Goal: Communication & Community: Answer question/provide support

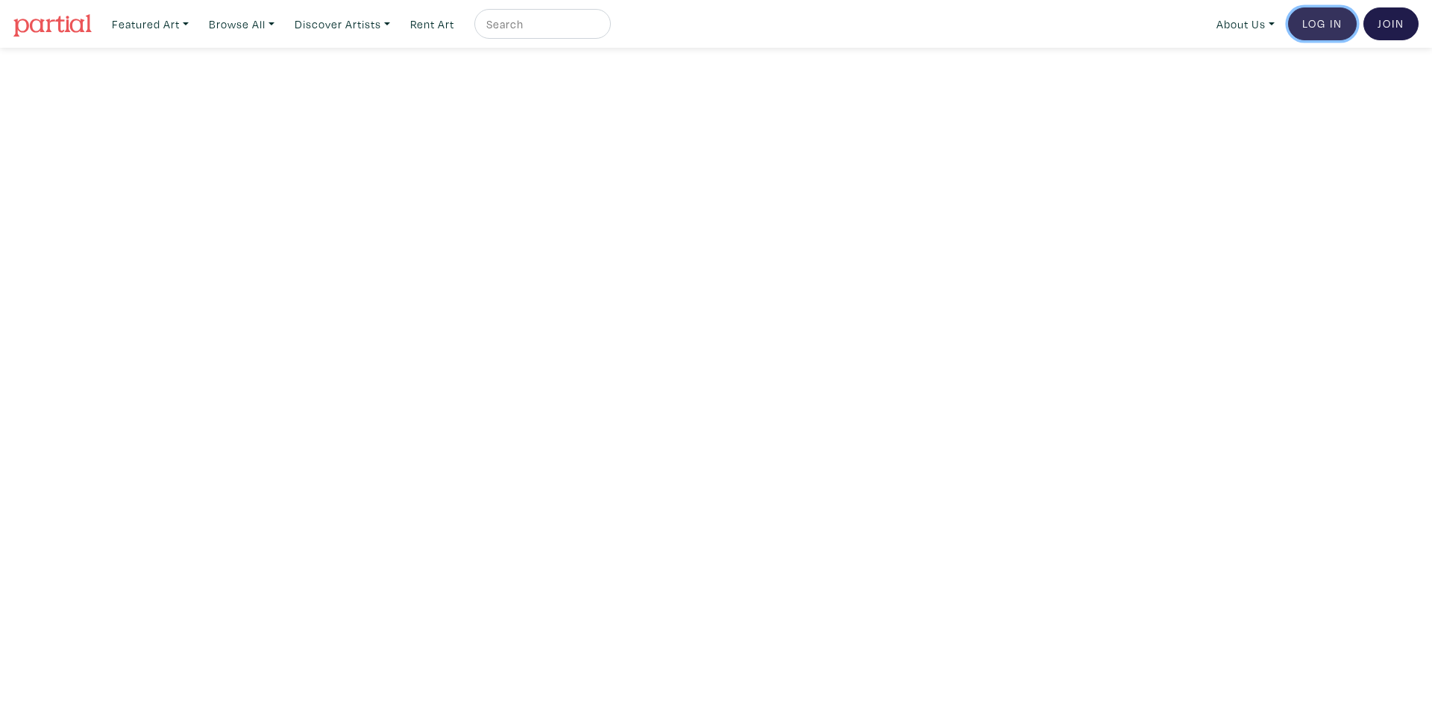
click at [1307, 22] on link "Log In" at bounding box center [1322, 23] width 69 height 33
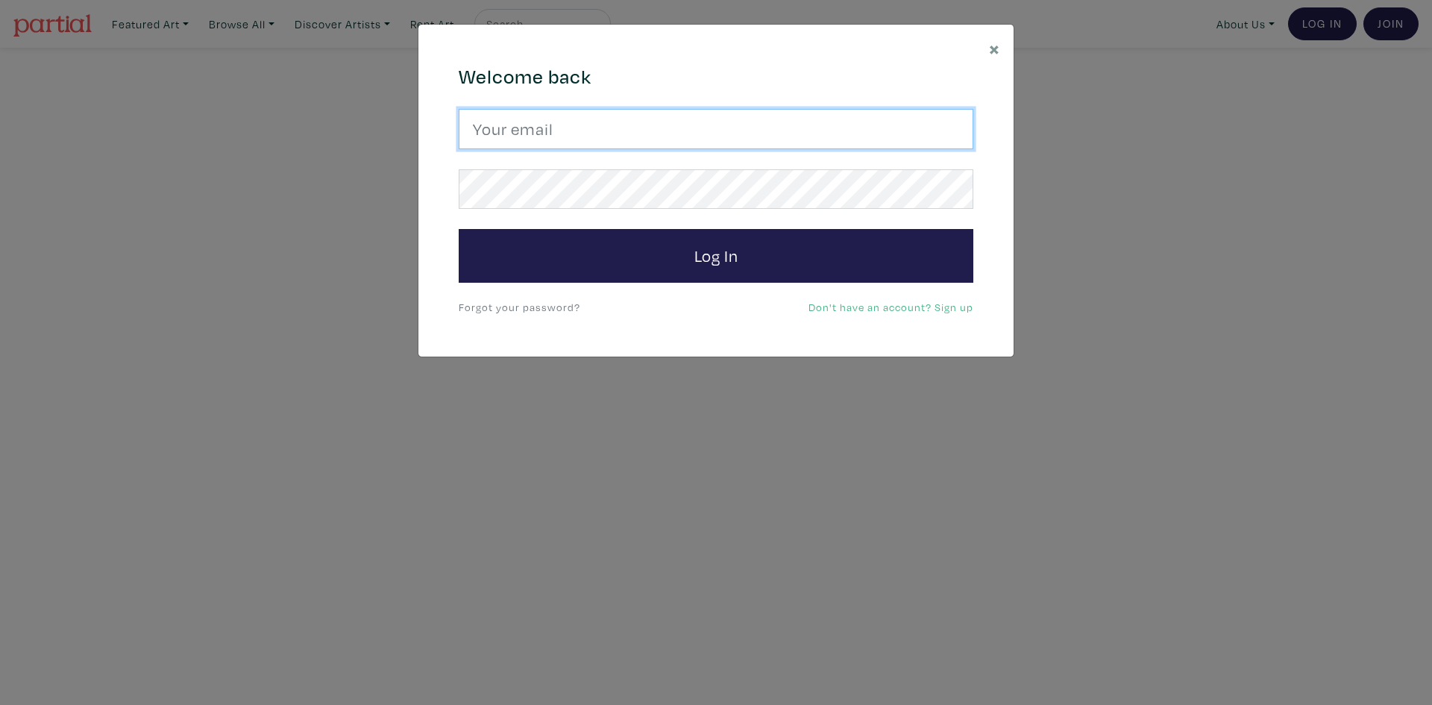
click at [659, 113] on input "email" at bounding box center [716, 129] width 515 height 40
type input "tessy.tzigeris@pointclickcare.com"
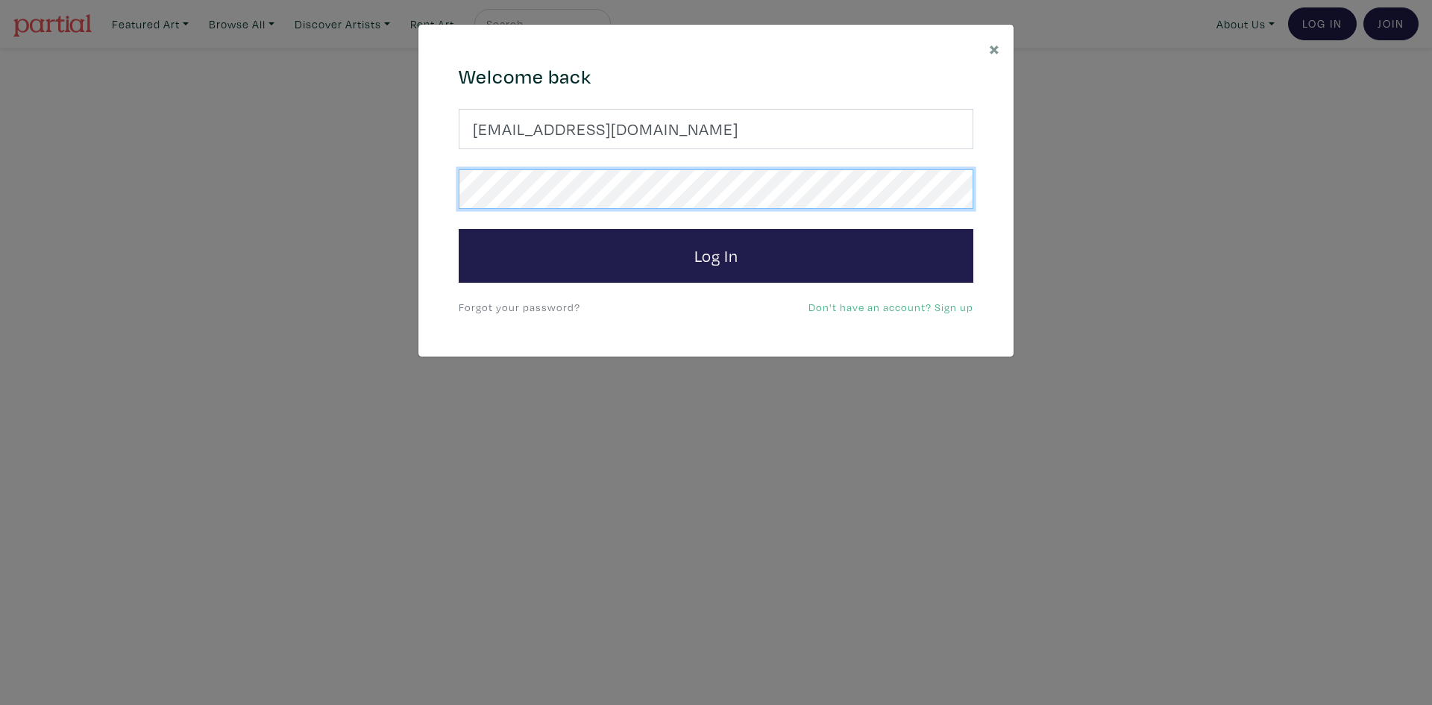
click at [459, 229] on button "Log In" at bounding box center [716, 256] width 515 height 54
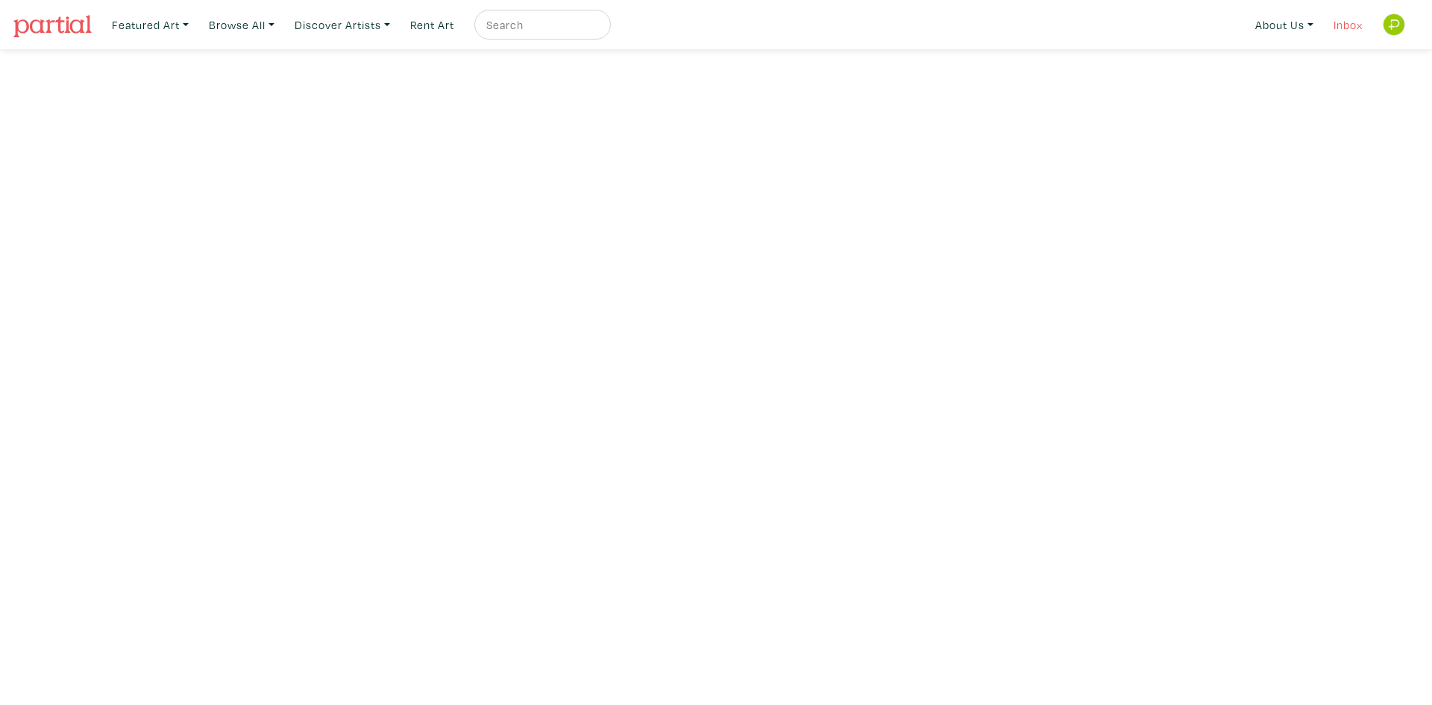
click at [1335, 18] on link "Inbox" at bounding box center [1348, 25] width 43 height 31
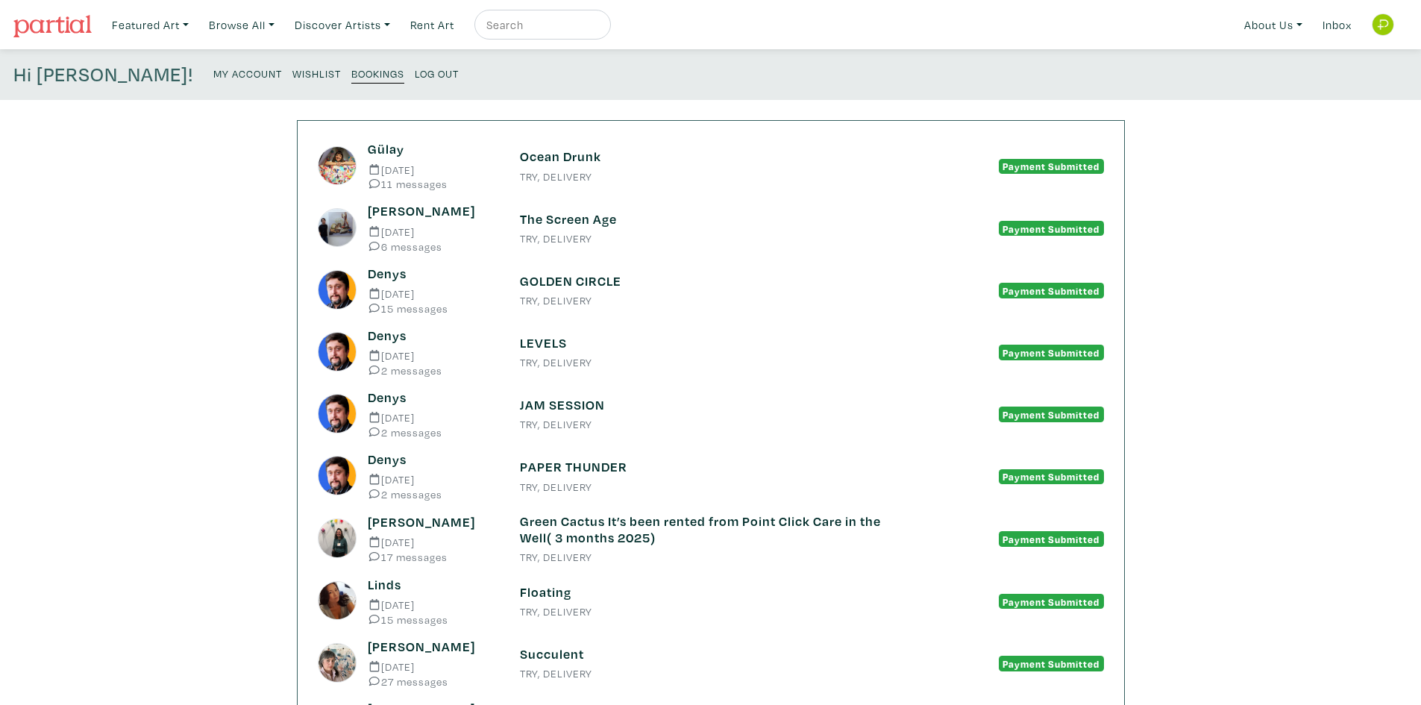
click at [601, 178] on small "TRY, DELIVERY" at bounding box center [711, 177] width 382 height 10
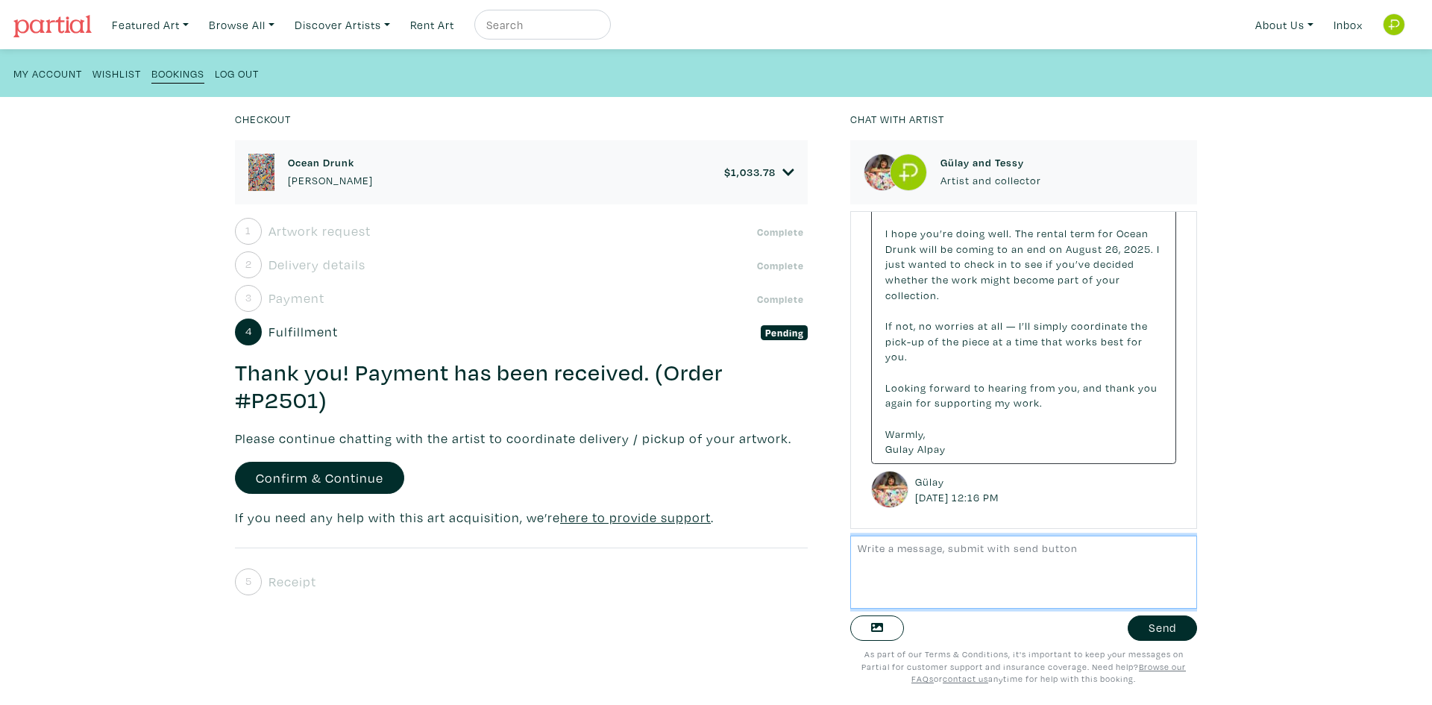
scroll to position [1985, 0]
click at [938, 545] on textarea at bounding box center [1023, 572] width 347 height 72
click at [905, 571] on textarea at bounding box center [1023, 572] width 347 height 72
click at [1118, 553] on textarea "Hi Gulay, I hope the summer has been wonderful." at bounding box center [1023, 572] width 347 height 72
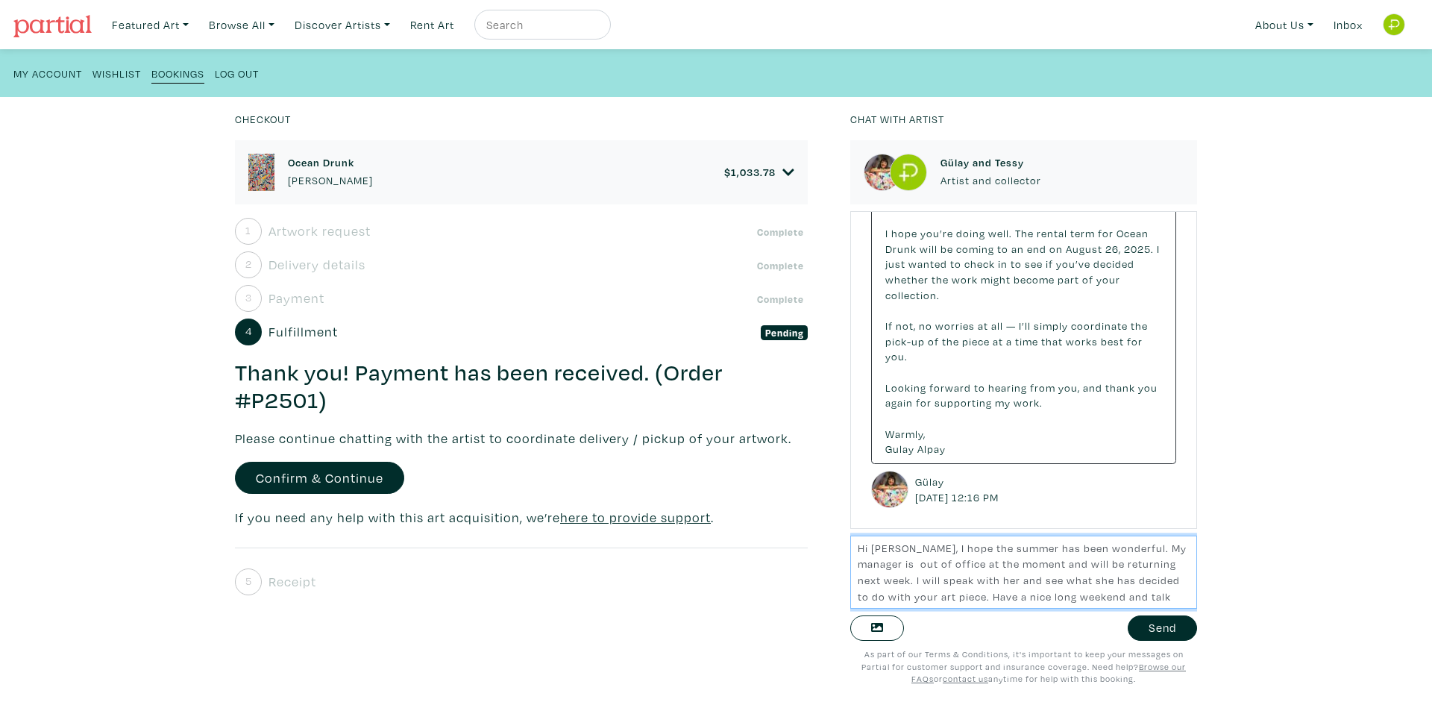
scroll to position [12, 0]
drag, startPoint x: 1009, startPoint y: 568, endPoint x: 1126, endPoint y: 569, distance: 116.4
click at [1126, 569] on textarea "Hi Gulay, I hope the summer has been wonderful. My manager is out of office at …" at bounding box center [1023, 572] width 347 height 72
type textarea "Hi Gulay, I hope the summer has been wonderful. My manager is out of office at …"
click at [1147, 621] on button "Send" at bounding box center [1162, 628] width 69 height 26
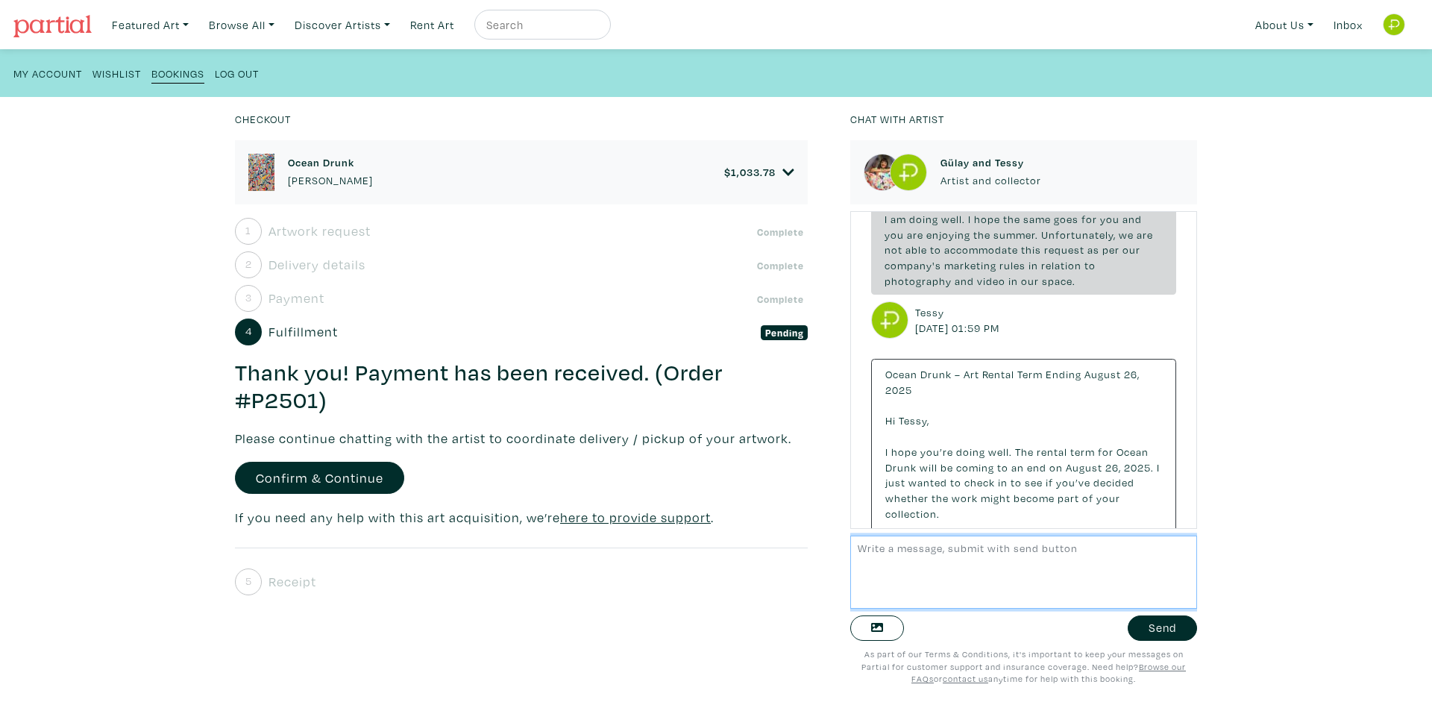
scroll to position [2140, 0]
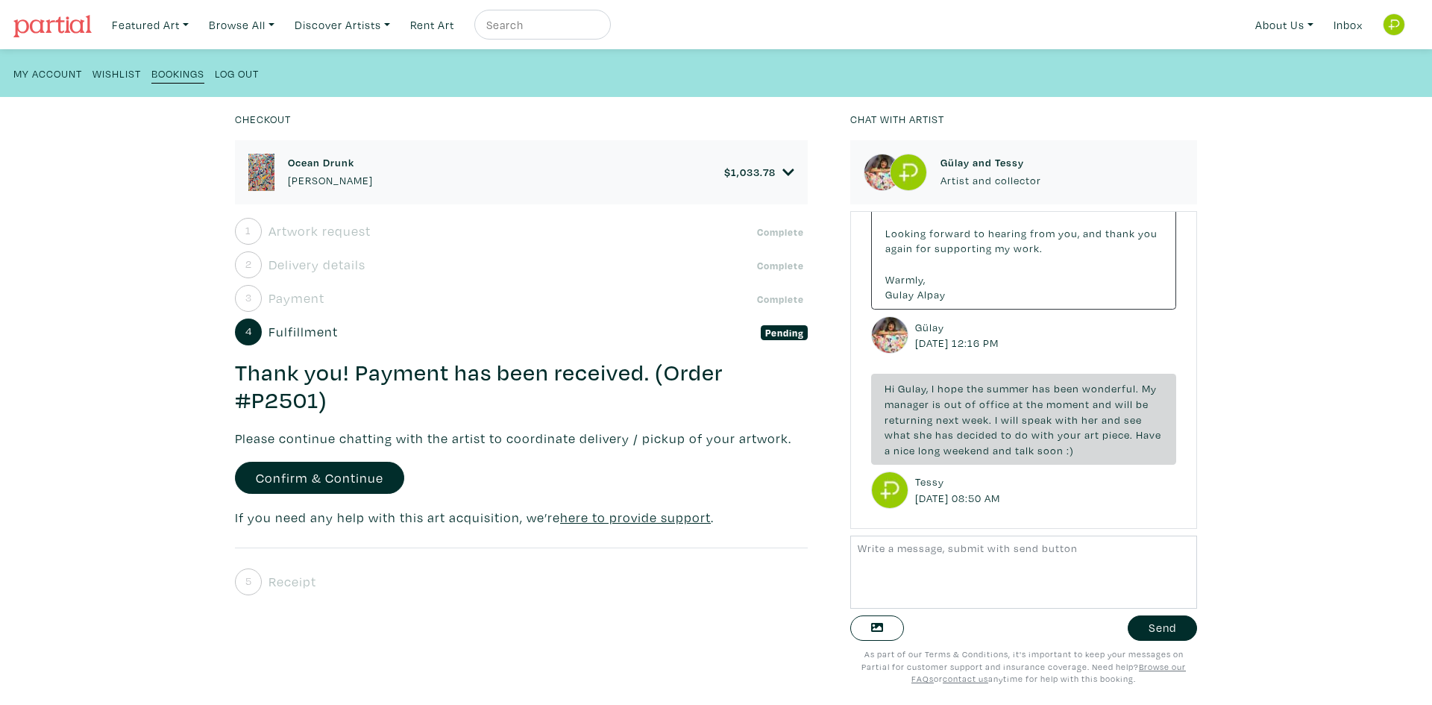
click at [63, 78] on small "My Account" at bounding box center [47, 73] width 69 height 14
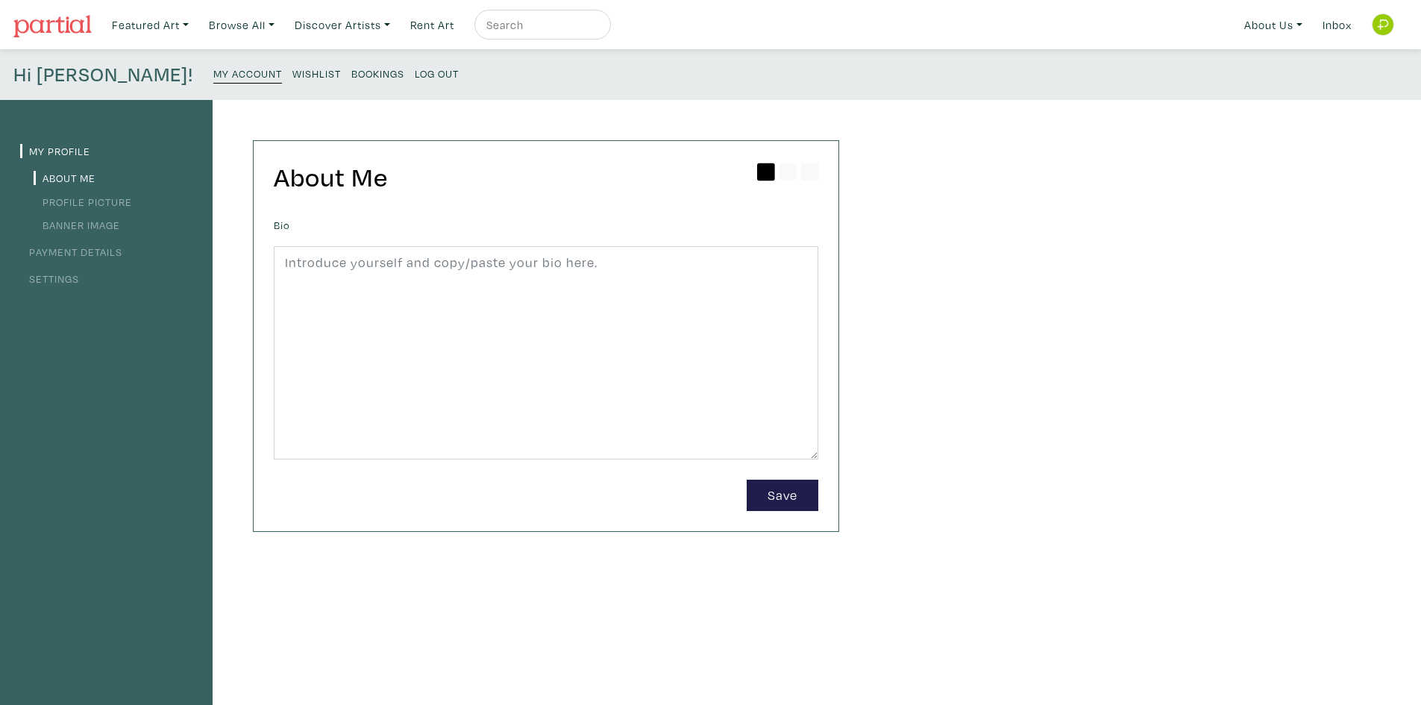
click at [63, 23] on img at bounding box center [52, 26] width 78 height 22
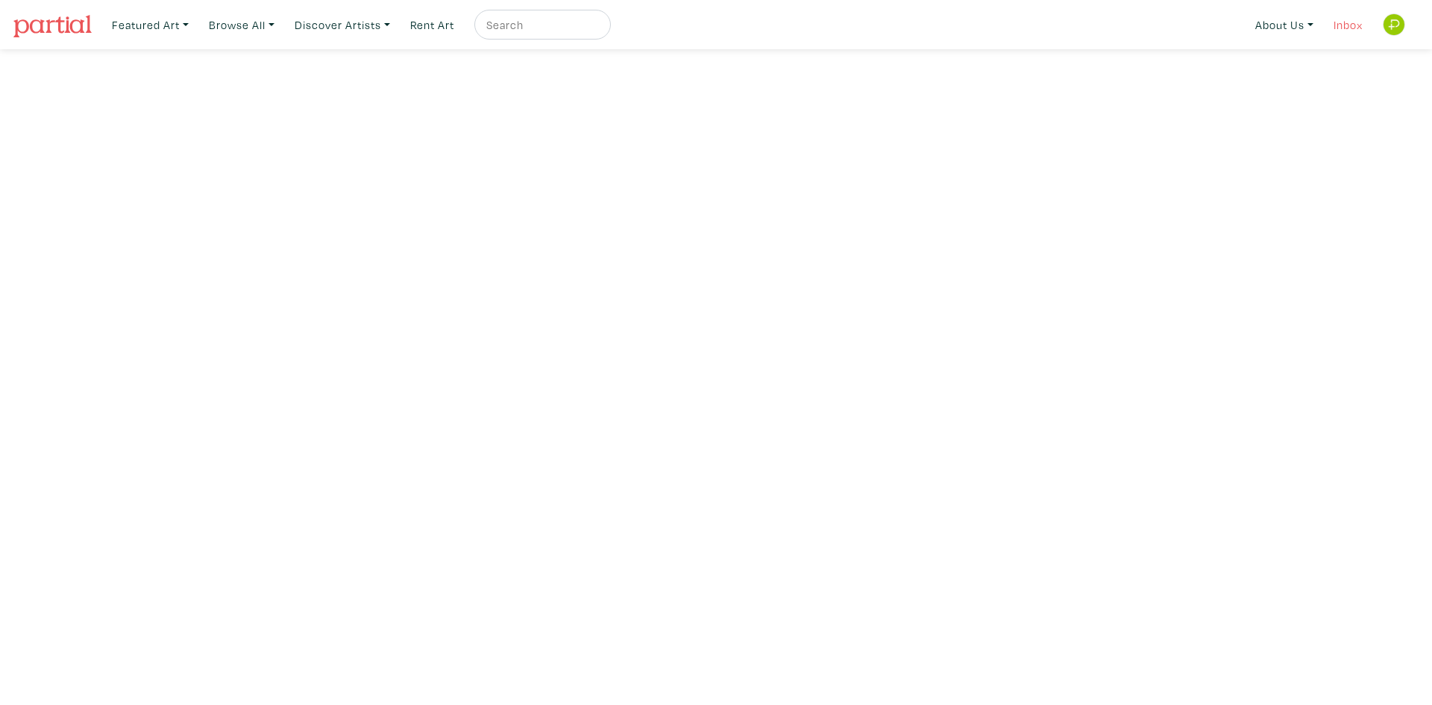
click at [1358, 26] on link "Inbox" at bounding box center [1348, 25] width 43 height 31
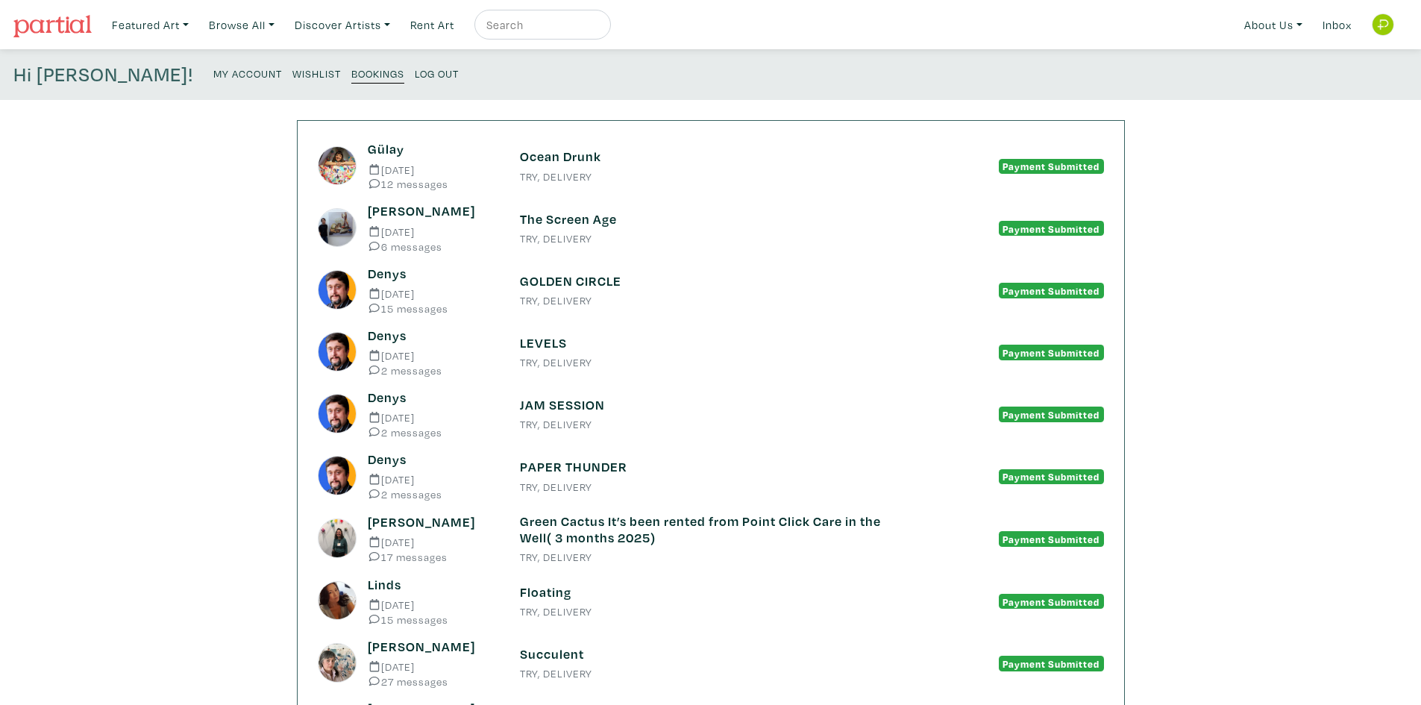
click at [1369, 28] on link at bounding box center [1383, 25] width 36 height 36
